Goal: Transaction & Acquisition: Purchase product/service

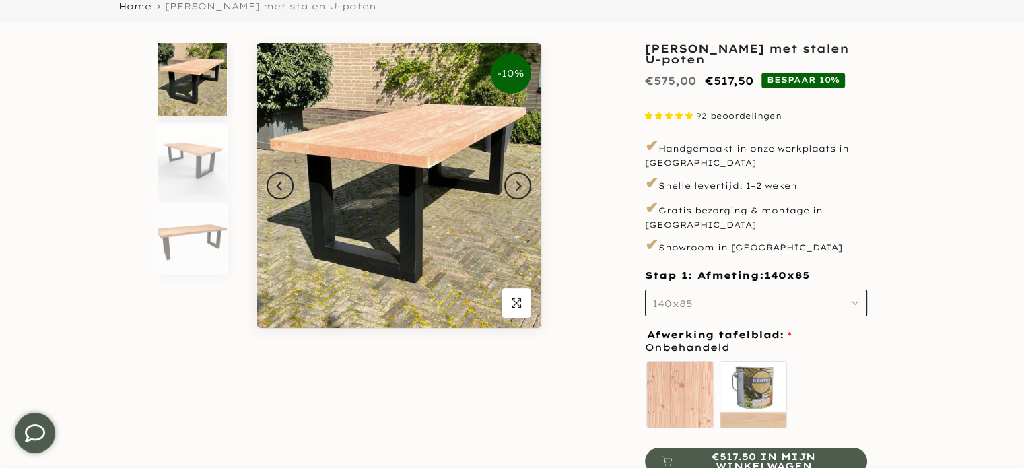
scroll to position [135, 0]
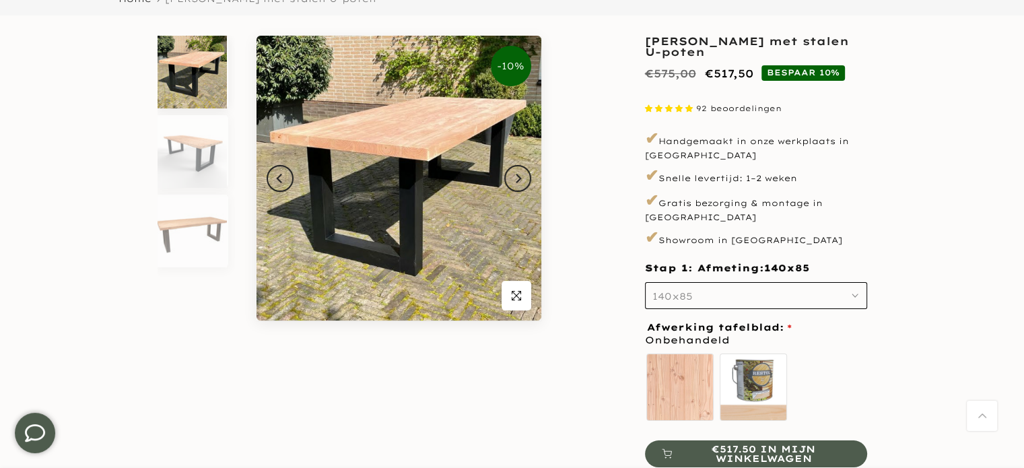
click at [853, 294] on use "button" at bounding box center [855, 295] width 5 height 3
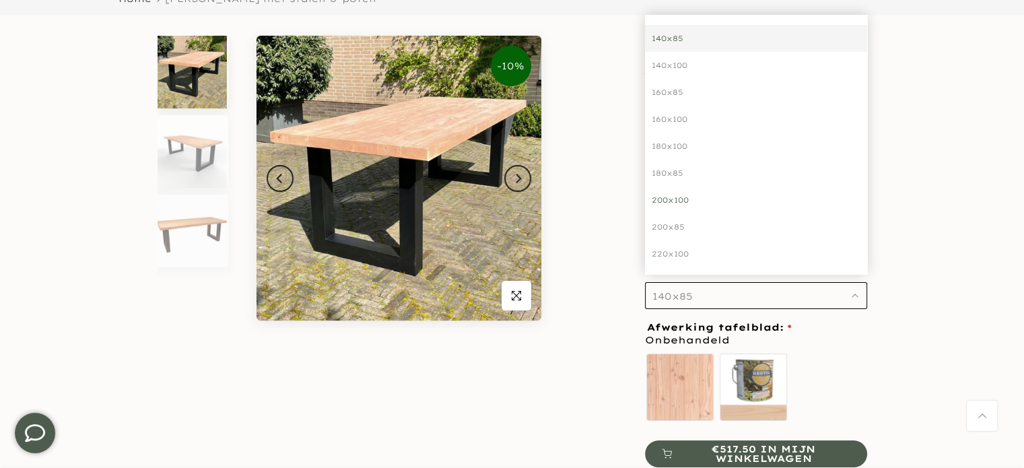
click at [667, 187] on div "200x100" at bounding box center [756, 200] width 222 height 27
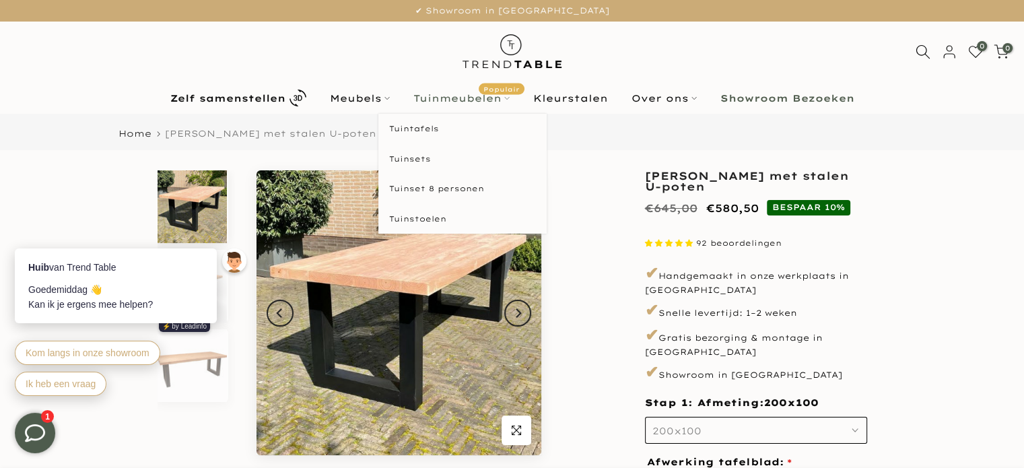
click at [457, 98] on link "Tuinmeubelen Populair" at bounding box center [461, 98] width 120 height 16
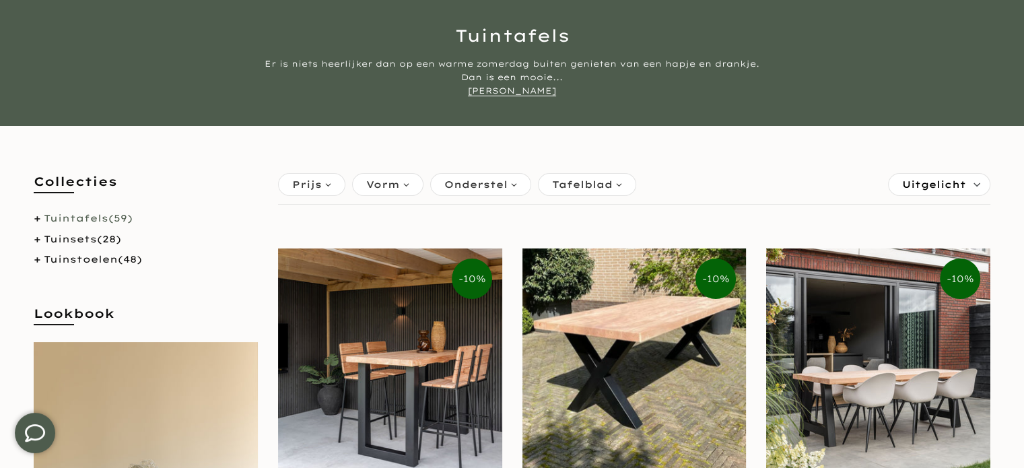
scroll to position [135, 0]
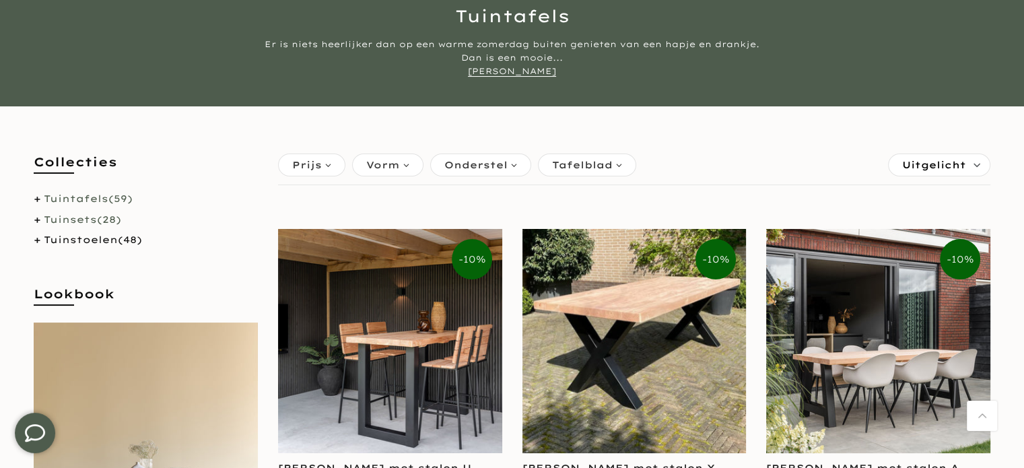
click at [75, 215] on link "Tuinsets (28)" at bounding box center [82, 220] width 77 height 12
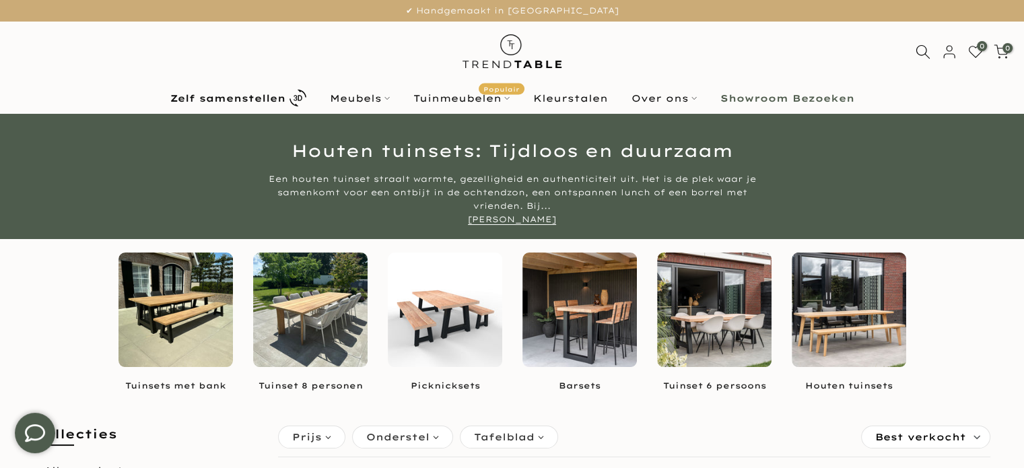
click at [721, 304] on img at bounding box center [714, 310] width 115 height 115
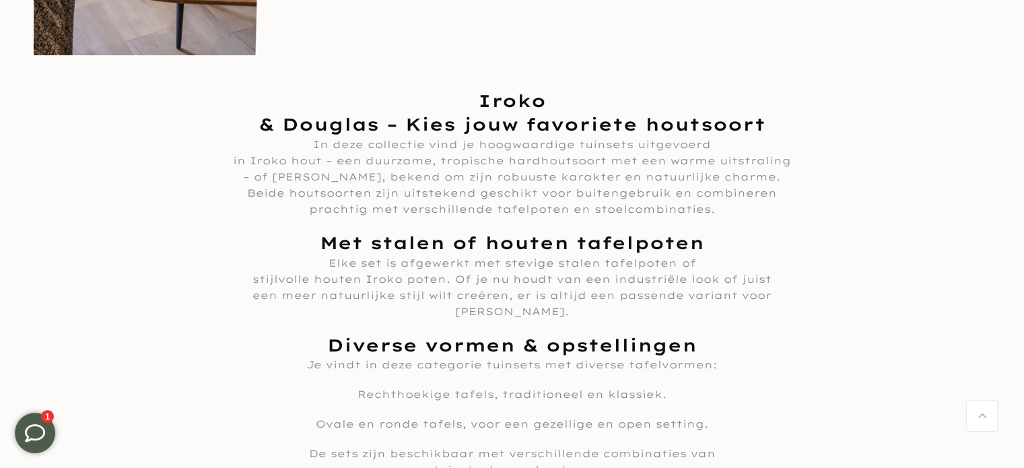
scroll to position [1055, 0]
